Goal: Find specific page/section: Find specific page/section

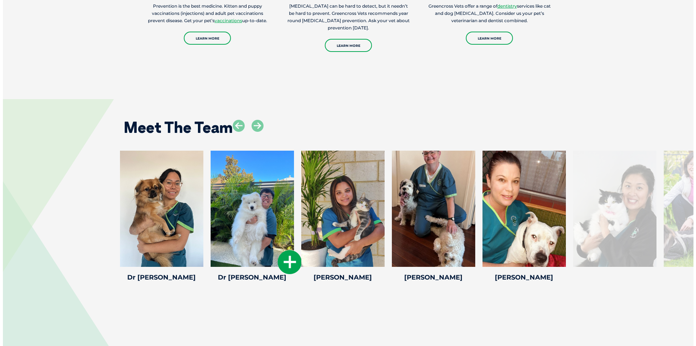
scroll to position [1052, 0]
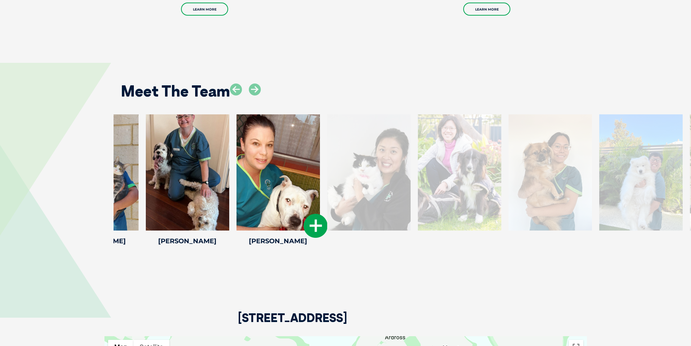
drag, startPoint x: 530, startPoint y: 172, endPoint x: 279, endPoint y: 139, distance: 253.5
click at [281, 140] on div at bounding box center [278, 172] width 83 height 116
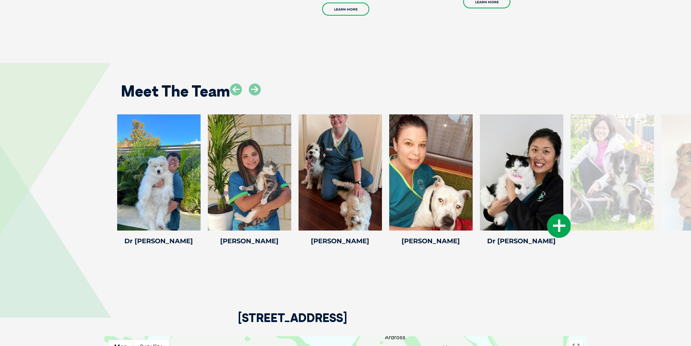
click at [519, 167] on div at bounding box center [521, 172] width 83 height 116
click at [525, 167] on div at bounding box center [521, 172] width 83 height 116
click at [556, 221] on icon at bounding box center [559, 226] width 24 height 24
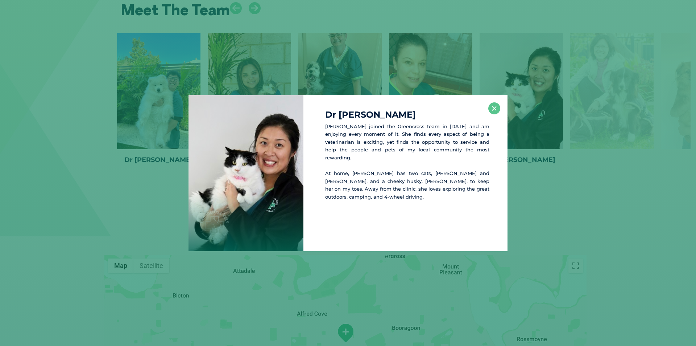
scroll to position [1134, 0]
click at [496, 108] on button "×" at bounding box center [495, 108] width 12 height 12
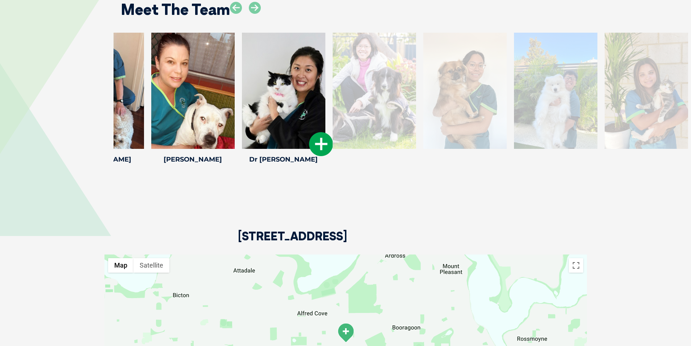
drag, startPoint x: 546, startPoint y: 82, endPoint x: 329, endPoint y: 82, distance: 216.6
click at [313, 79] on div at bounding box center [283, 91] width 83 height 116
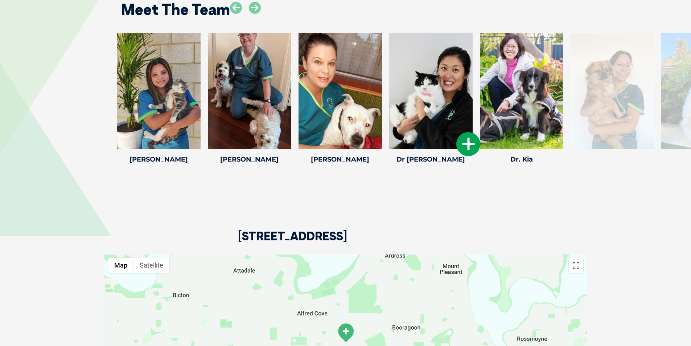
click at [384, 73] on div "[PERSON_NAME] [PERSON_NAME] [PERSON_NAME] started her nursing career over a dec…" at bounding box center [340, 99] width 91 height 133
click at [512, 83] on div at bounding box center [521, 91] width 83 height 116
click at [554, 132] on icon at bounding box center [559, 144] width 24 height 24
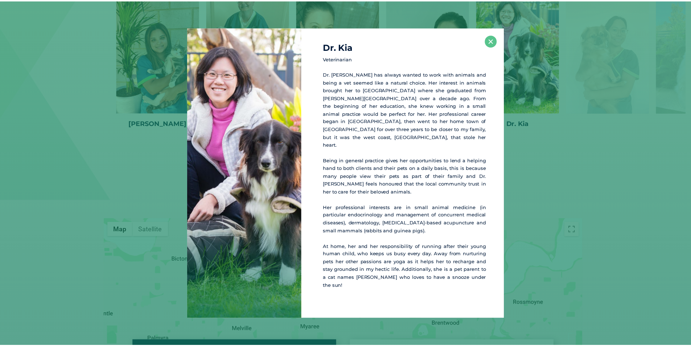
scroll to position [1170, 0]
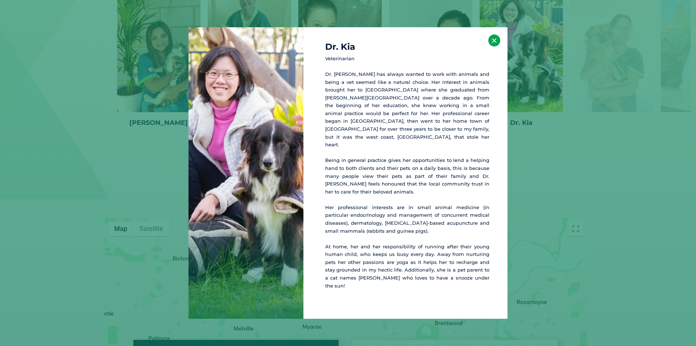
click at [497, 46] on button "×" at bounding box center [495, 40] width 12 height 12
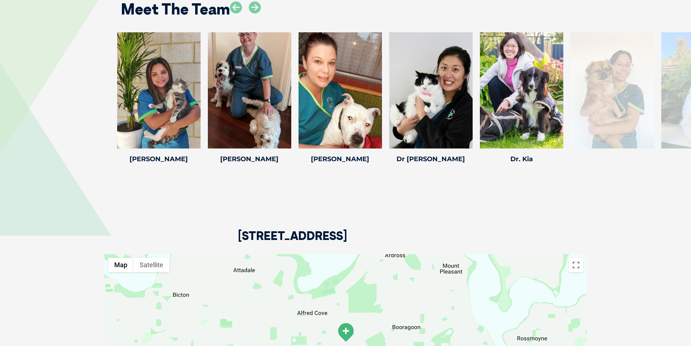
scroll to position [1098, 0]
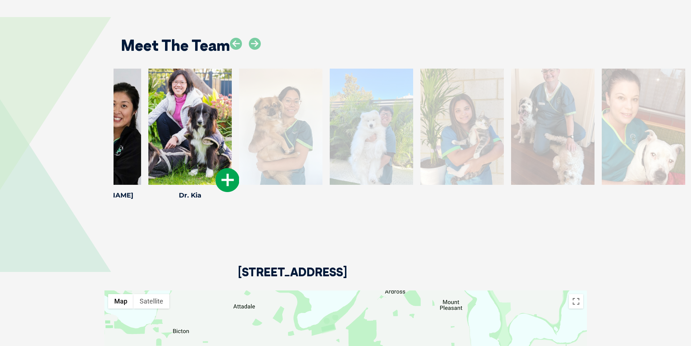
drag, startPoint x: 535, startPoint y: 118, endPoint x: 193, endPoint y: 99, distance: 342.6
click at [193, 99] on div at bounding box center [189, 127] width 83 height 116
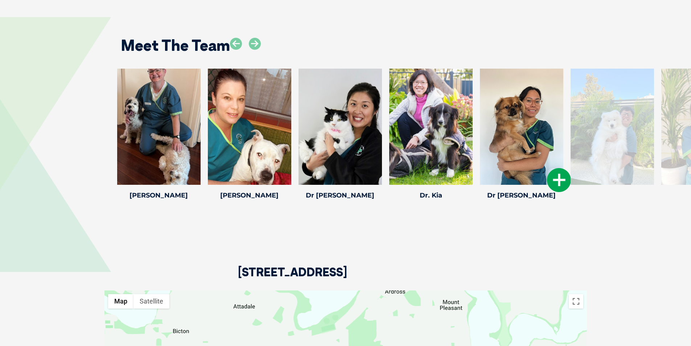
click at [515, 123] on div at bounding box center [521, 127] width 83 height 116
click at [554, 170] on icon at bounding box center [559, 180] width 24 height 24
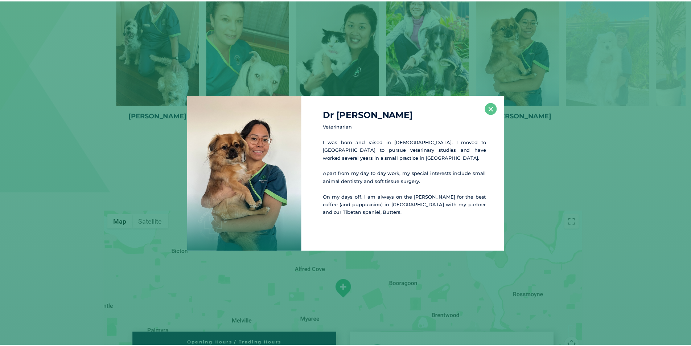
scroll to position [1179, 0]
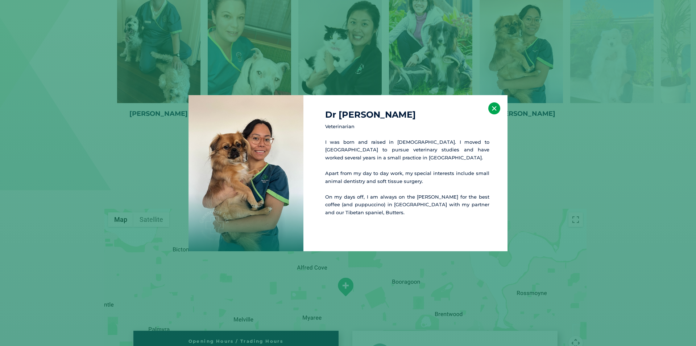
click at [497, 110] on button "×" at bounding box center [495, 108] width 12 height 12
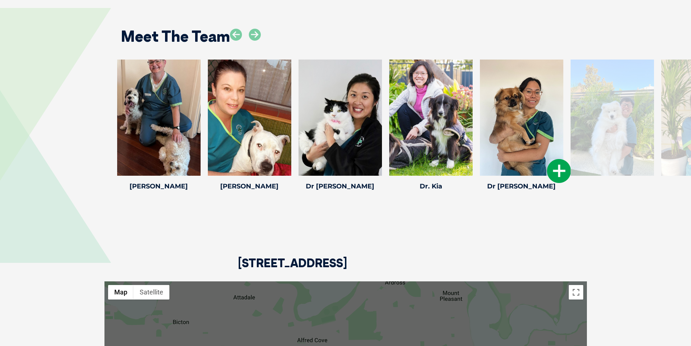
scroll to position [1034, 0]
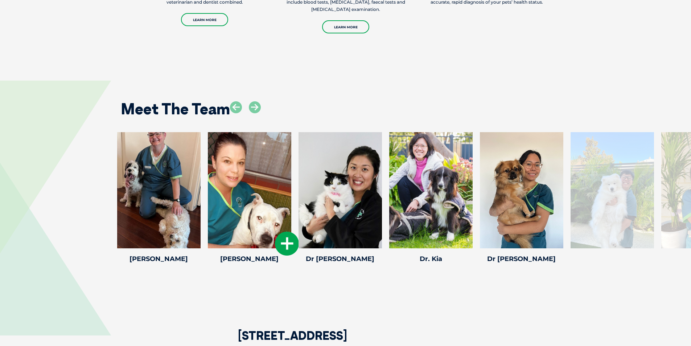
click at [273, 188] on div at bounding box center [249, 190] width 83 height 116
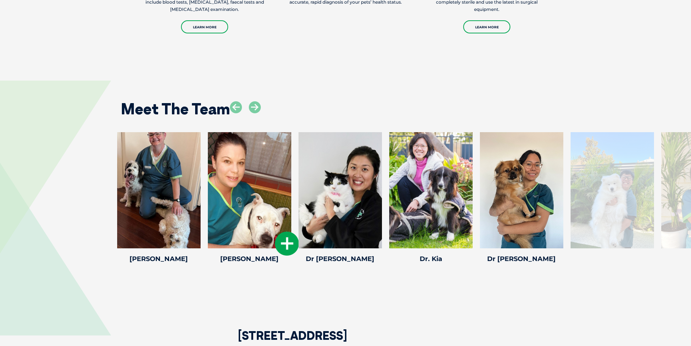
click at [286, 231] on icon at bounding box center [287, 243] width 24 height 24
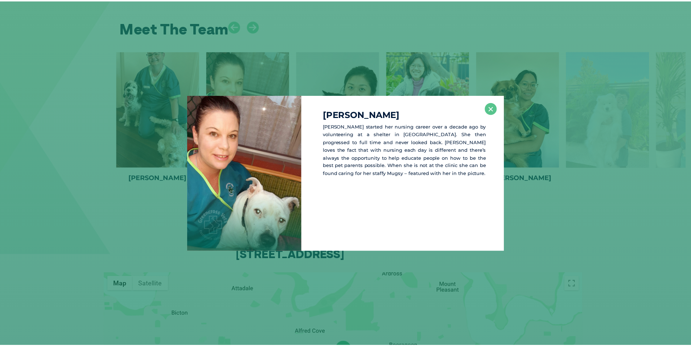
scroll to position [1116, 0]
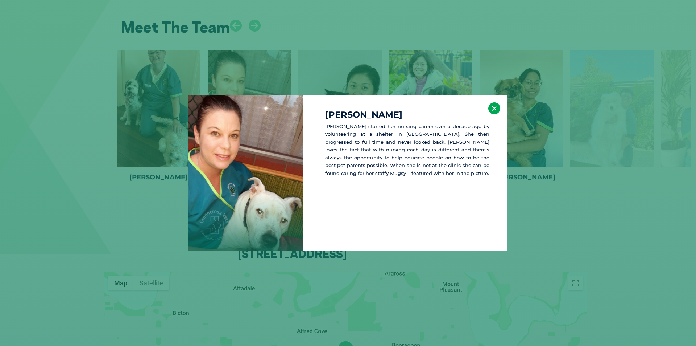
click at [495, 108] on button "×" at bounding box center [495, 108] width 12 height 12
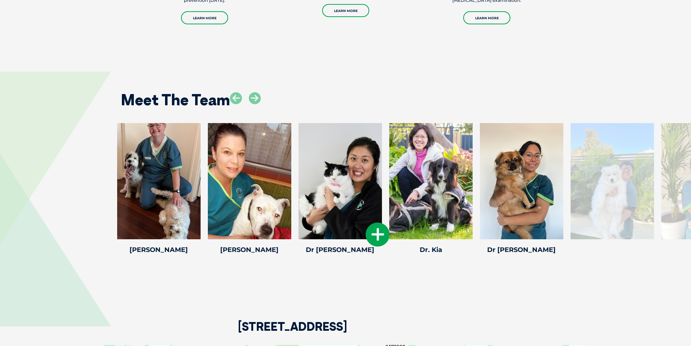
scroll to position [934, 0]
